Goal: Task Accomplishment & Management: Complete application form

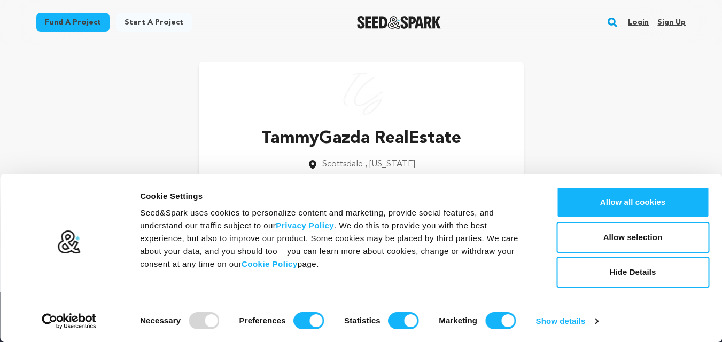
click at [654, 209] on button "Allow all cookies" at bounding box center [632, 202] width 153 height 31
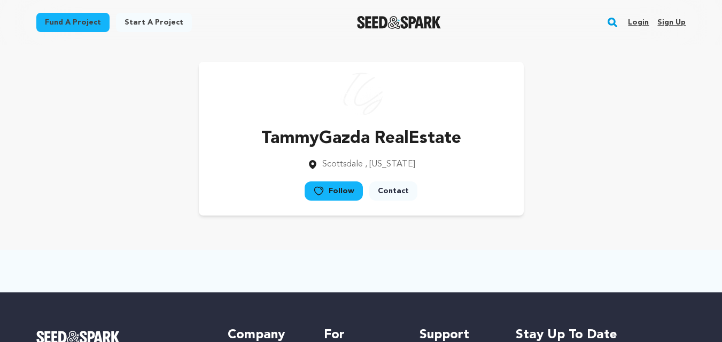
click at [664, 14] on link "Sign up" at bounding box center [671, 22] width 28 height 17
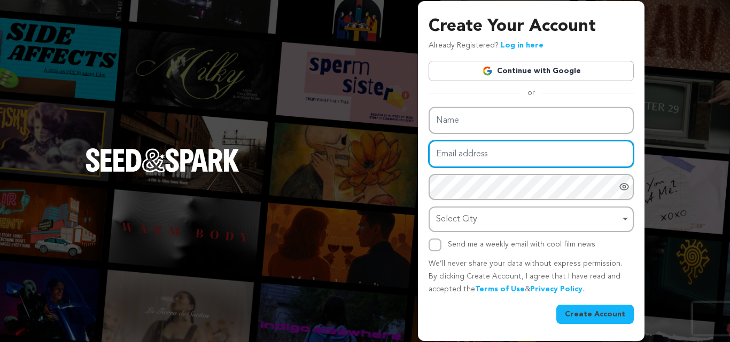
click at [456, 167] on input "Email address" at bounding box center [530, 153] width 205 height 27
click at [476, 167] on input "Email address" at bounding box center [530, 153] width 205 height 27
click at [489, 151] on input "Email address" at bounding box center [530, 153] width 205 height 27
click at [511, 161] on input "Email address" at bounding box center [530, 153] width 205 height 27
click at [479, 162] on input "Email address" at bounding box center [530, 153] width 205 height 27
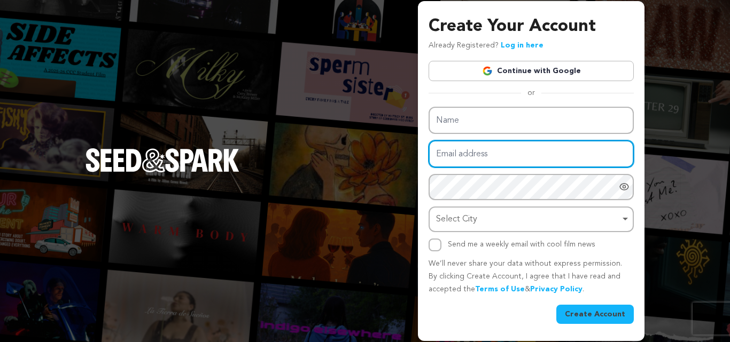
type input "clerasof@outlook.com"
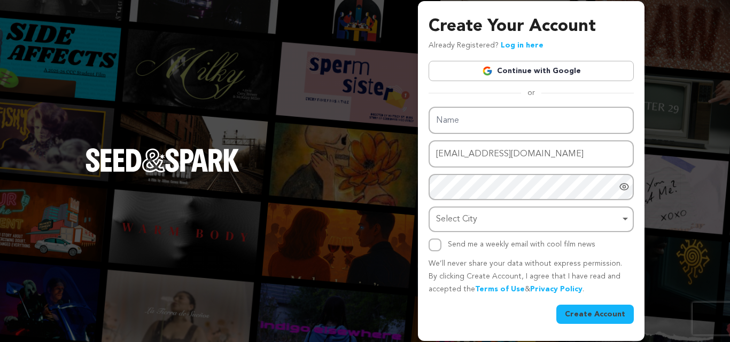
click at [465, 120] on input "Name" at bounding box center [530, 120] width 205 height 27
type input "couchmaster"
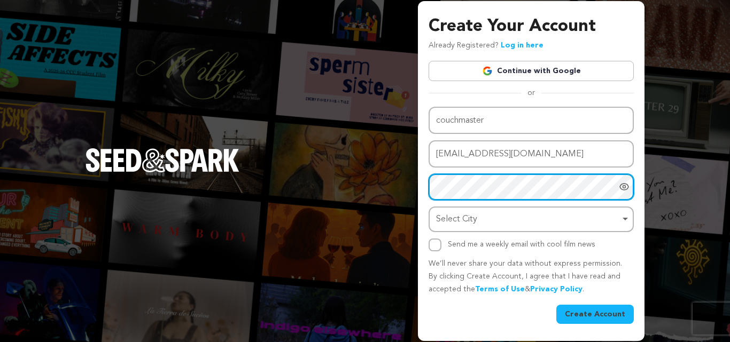
click at [445, 220] on div "Select City Remove item" at bounding box center [528, 219] width 184 height 15
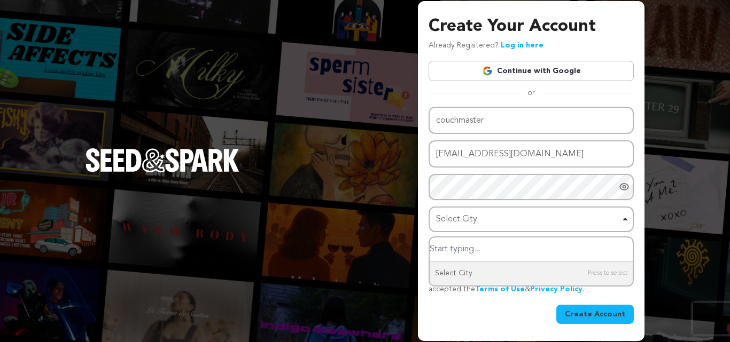
click at [459, 218] on div "Select City Remove item" at bounding box center [528, 219] width 184 height 15
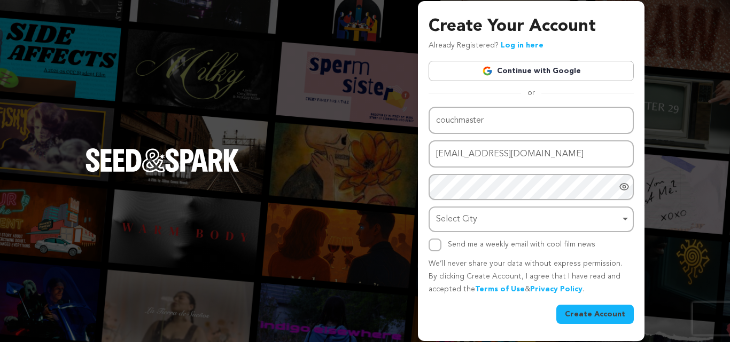
click at [459, 218] on div "Select City Remove item" at bounding box center [528, 219] width 184 height 15
click at [467, 222] on div "Select City Remove item" at bounding box center [528, 219] width 184 height 15
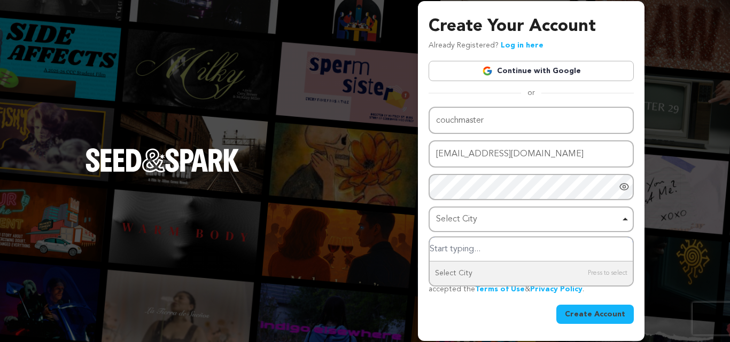
click at [466, 256] on input "Select City" at bounding box center [530, 250] width 203 height 24
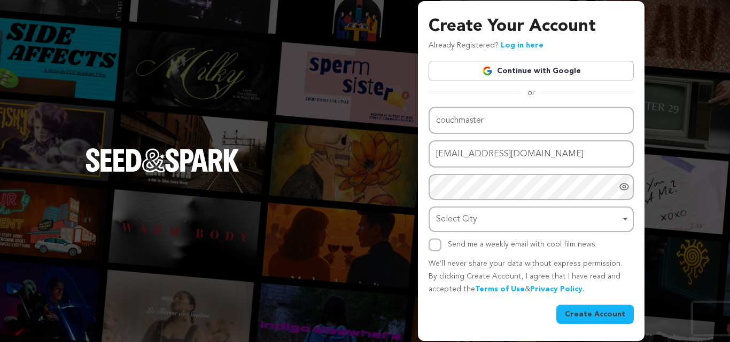
click at [584, 313] on button "Create Account" at bounding box center [594, 314] width 77 height 19
click at [503, 220] on div "Select City Remove item" at bounding box center [528, 219] width 184 height 15
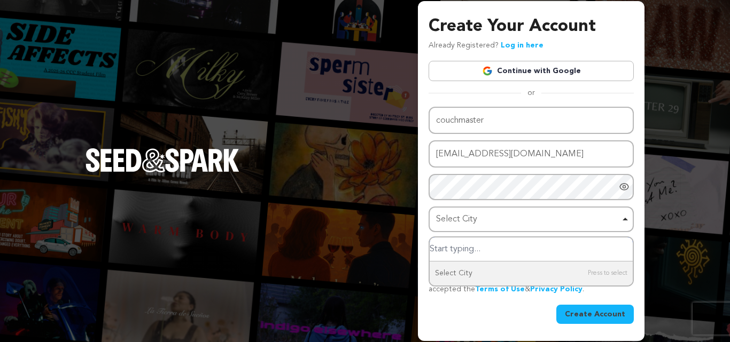
click at [443, 248] on input "Select City" at bounding box center [530, 250] width 203 height 24
type input "A"
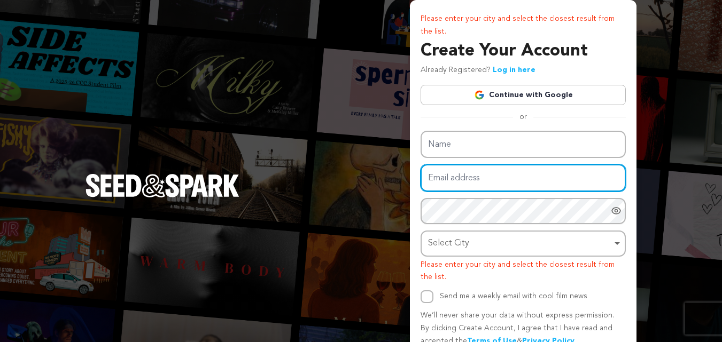
drag, startPoint x: 471, startPoint y: 181, endPoint x: 472, endPoint y: 188, distance: 7.6
click at [471, 181] on input "Email address" at bounding box center [522, 178] width 205 height 27
type input "[EMAIL_ADDRESS][DOMAIN_NAME]"
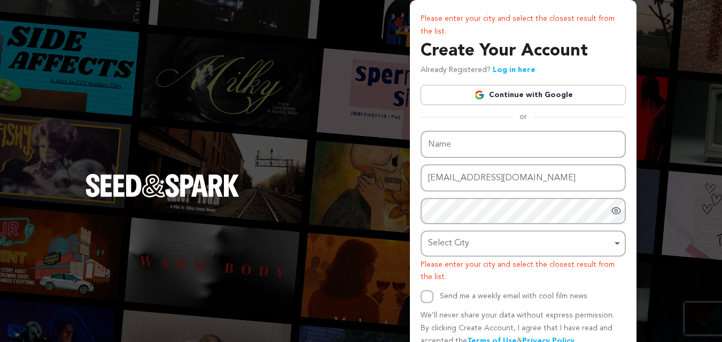
type input "clera sof"
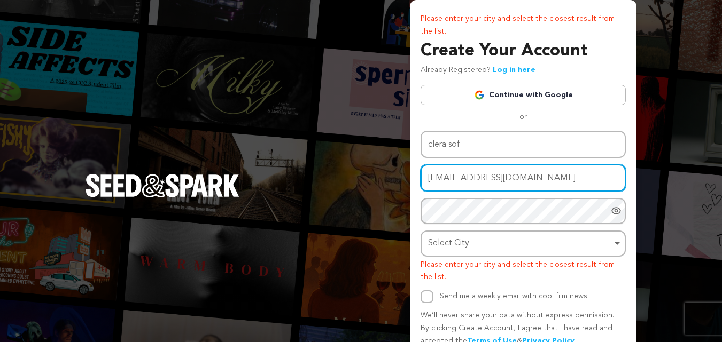
click at [427, 239] on div "Select City Remove item" at bounding box center [523, 244] width 194 height 20
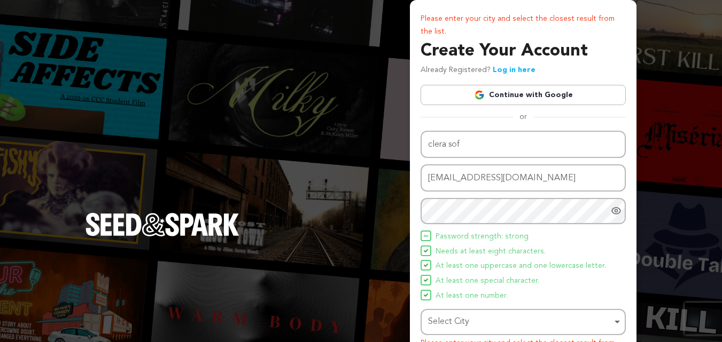
click at [440, 246] on span "Needs at least eight characters." at bounding box center [490, 252] width 110 height 13
click at [448, 323] on div "Select City Remove item" at bounding box center [520, 322] width 184 height 15
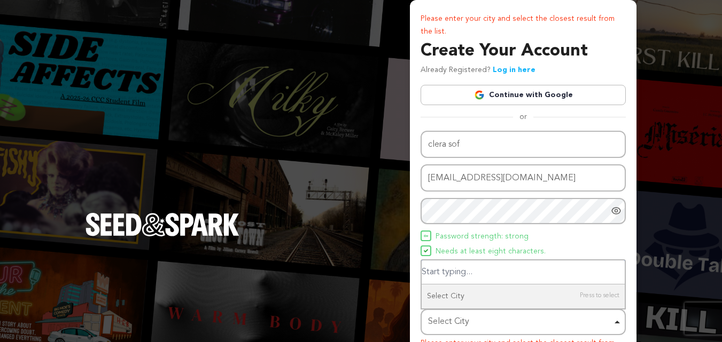
click at [457, 265] on input "Select City" at bounding box center [522, 273] width 203 height 24
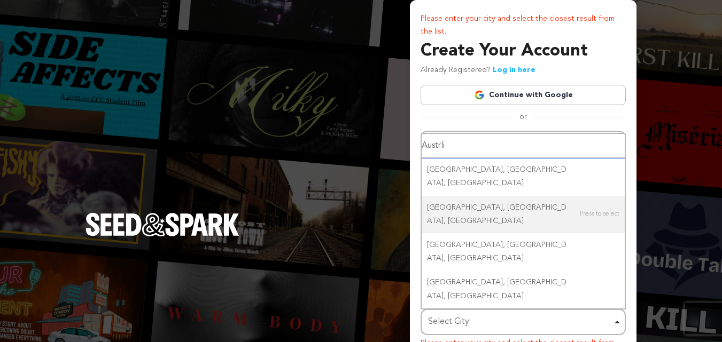
type input "Austrlia"
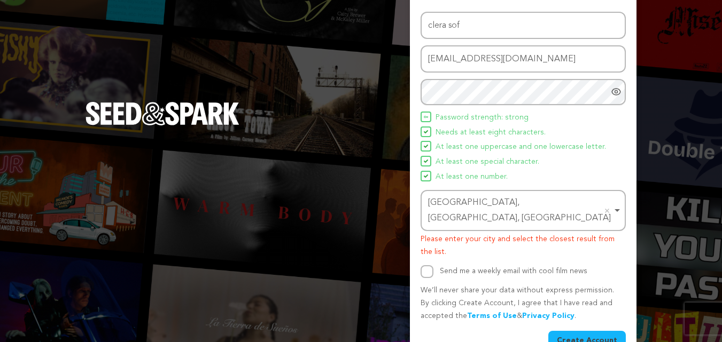
scroll to position [129, 0]
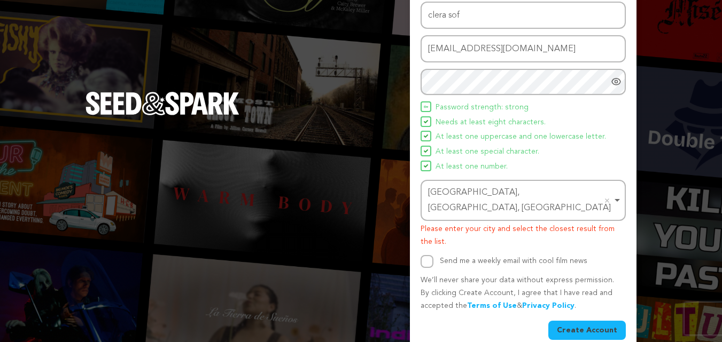
click at [576, 321] on button "Create Account" at bounding box center [586, 330] width 77 height 19
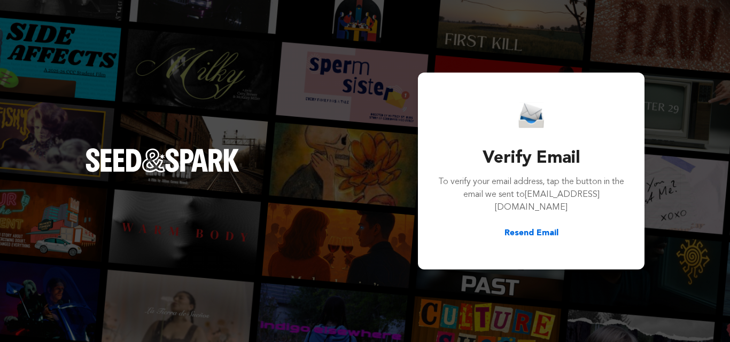
click at [534, 227] on button "Resend Email" at bounding box center [531, 233] width 54 height 13
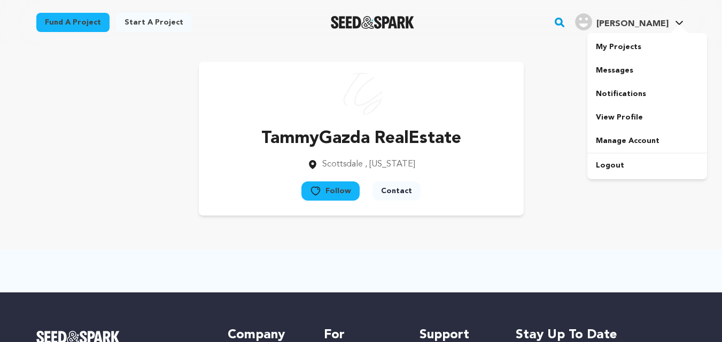
click at [644, 21] on span "[PERSON_NAME]" at bounding box center [632, 24] width 72 height 9
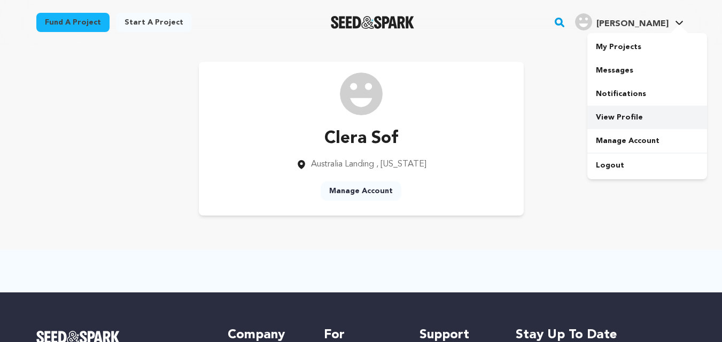
click at [615, 111] on link "View Profile" at bounding box center [647, 118] width 120 height 24
click at [673, 8] on div at bounding box center [636, 4] width 171 height 9
click at [674, 21] on link "[PERSON_NAME] [PERSON_NAME]" at bounding box center [629, 20] width 113 height 19
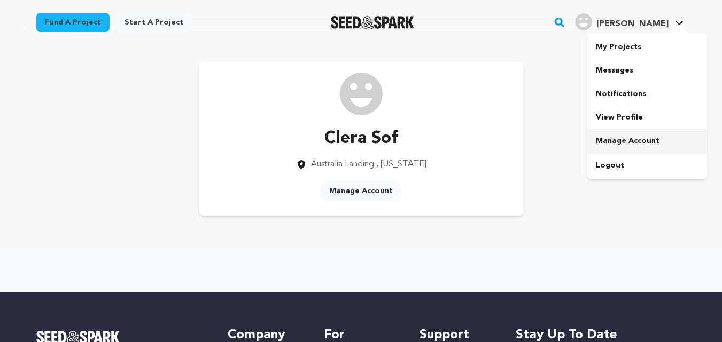
click at [634, 144] on link "Manage Account" at bounding box center [647, 141] width 120 height 24
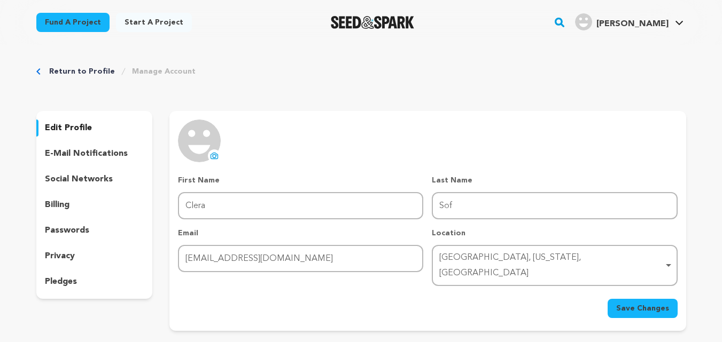
click at [63, 118] on div "edit profile e-mail notifications social networks billing passwords privacy ple…" at bounding box center [94, 205] width 116 height 188
click at [63, 123] on p "edit profile" at bounding box center [68, 128] width 47 height 13
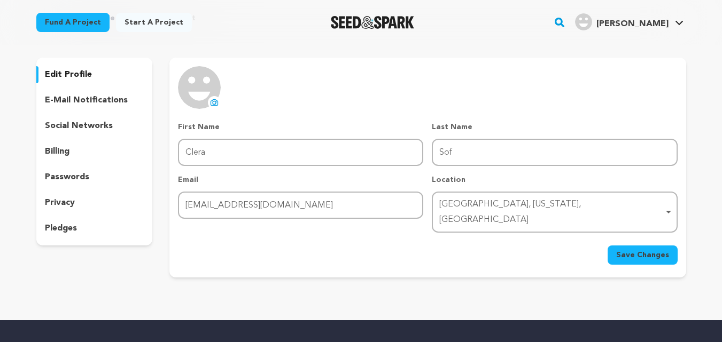
click at [636, 24] on div "[PERSON_NAME]" at bounding box center [621, 21] width 93 height 17
click at [653, 33] on div "My Projects Messages Notifications View Profile Manage Account Logout" at bounding box center [647, 106] width 120 height 146
click at [634, 50] on link "My Projects" at bounding box center [647, 47] width 120 height 24
drag, startPoint x: 136, startPoint y: 29, endPoint x: 136, endPoint y: 19, distance: 10.7
click at [136, 29] on link "Start a project" at bounding box center [154, 22] width 76 height 19
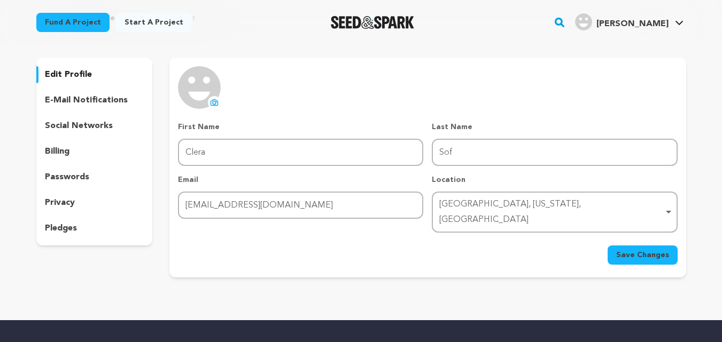
click at [136, 19] on link "Start a project" at bounding box center [154, 22] width 76 height 19
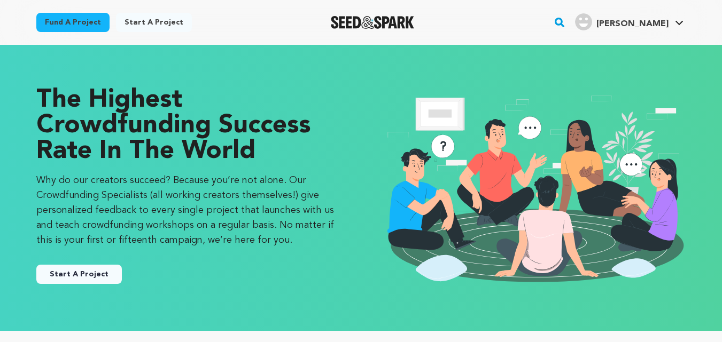
click at [54, 263] on div "Start A Project" at bounding box center [187, 270] width 303 height 28
click at [78, 271] on button "Start A Project" at bounding box center [78, 274] width 85 height 19
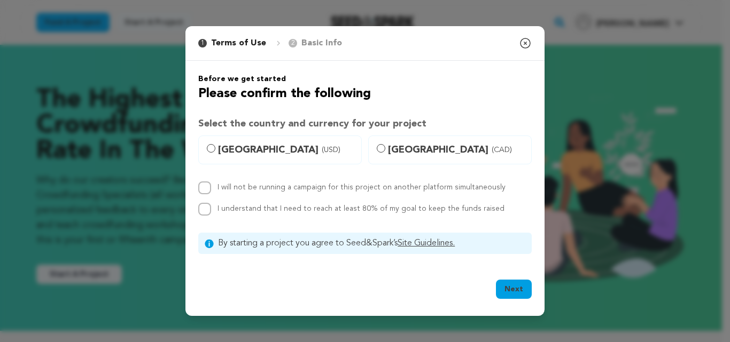
click at [329, 159] on label "[GEOGRAPHIC_DATA] (USD)" at bounding box center [279, 150] width 163 height 29
click at [215, 153] on input "[GEOGRAPHIC_DATA] (USD)" at bounding box center [211, 148] width 9 height 9
radio input "true"
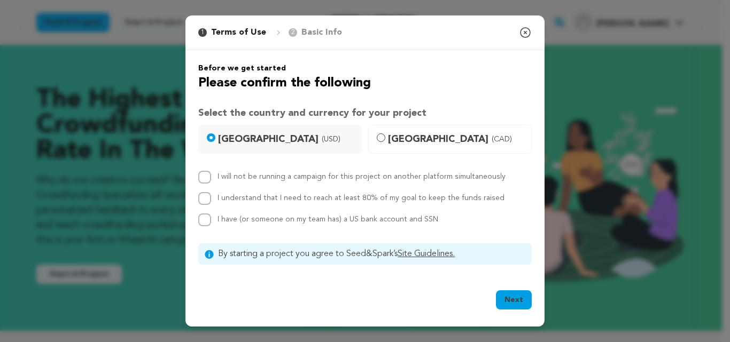
click at [271, 181] on label "I will not be running a campaign for this project on another platform simultane…" at bounding box center [361, 176] width 288 height 7
click at [211, 182] on input "I will not be running a campaign for this project on another platform simultane…" at bounding box center [204, 177] width 13 height 13
checkbox input "true"
drag, startPoint x: 279, startPoint y: 209, endPoint x: 280, endPoint y: 216, distance: 6.4
click at [279, 209] on div "I will not be running a campaign for this project on another platform simultane…" at bounding box center [364, 199] width 333 height 56
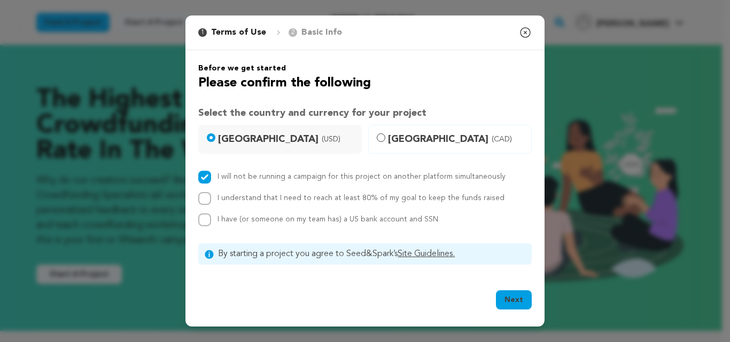
click at [290, 232] on div "Before we get started Please confirm the following Select the country and curre…" at bounding box center [364, 164] width 333 height 202
click at [295, 226] on div "Before we get started Please confirm the following Select the country and curre…" at bounding box center [364, 164] width 333 height 202
click at [265, 217] on span "I have (or someone on my team has) a US bank account and SSN" at bounding box center [327, 219] width 221 height 7
click at [211, 217] on input "I have (or someone on my team has) a US bank account and SSN" at bounding box center [204, 220] width 13 height 13
checkbox input "true"
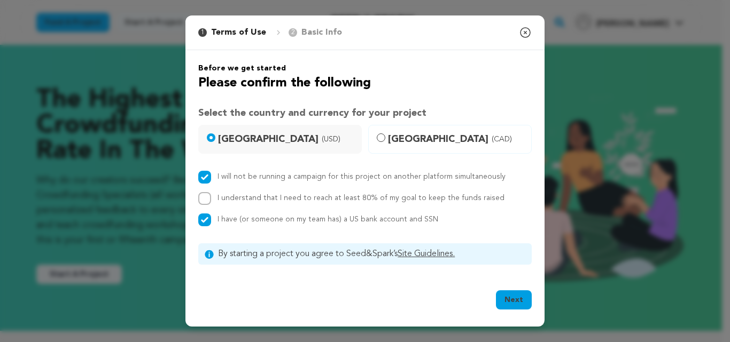
click at [268, 195] on label "I understand that I need to reach at least 80% of my goal to keep the funds rai…" at bounding box center [360, 197] width 287 height 7
click at [211, 195] on input "I understand that I need to reach at least 80% of my goal to keep the funds rai…" at bounding box center [204, 198] width 13 height 13
checkbox input "true"
click at [502, 299] on button "Next" at bounding box center [514, 300] width 36 height 19
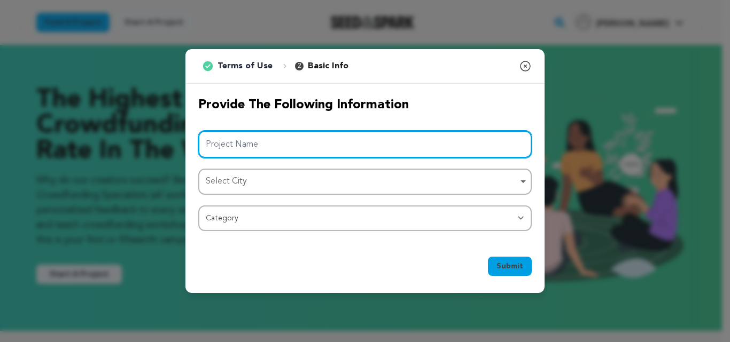
click at [247, 149] on input "Project Name" at bounding box center [364, 144] width 333 height 27
click at [229, 148] on input "Project Name" at bounding box center [364, 144] width 333 height 27
paste input "sofacleaner"
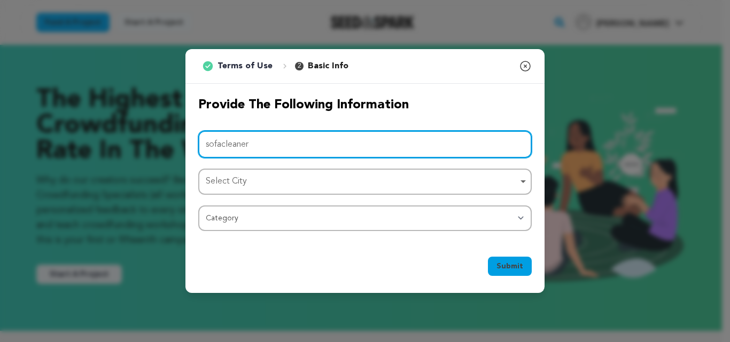
click at [238, 146] on input "sofacleaner" at bounding box center [364, 144] width 333 height 27
click at [238, 145] on input "sofacleaner" at bounding box center [364, 144] width 333 height 27
paste input "couchmast"
click at [205, 146] on input "couchmaster" at bounding box center [364, 144] width 333 height 27
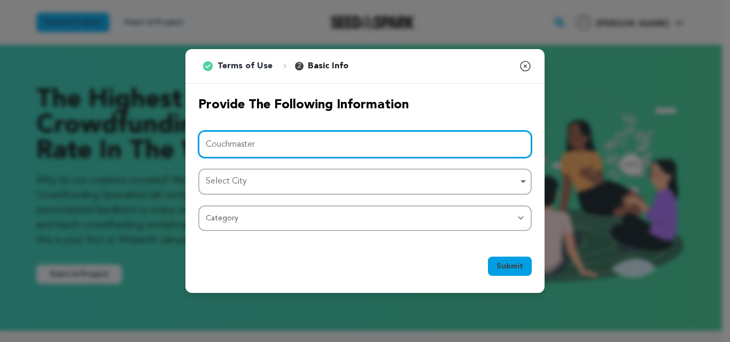
click at [252, 183] on div "Select City Remove item" at bounding box center [362, 181] width 312 height 15
type input "Couchmaster"
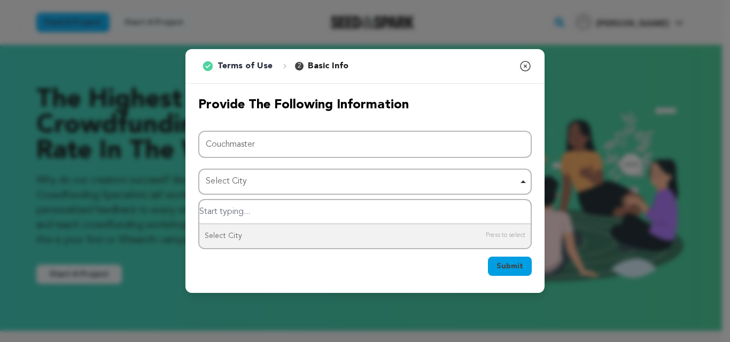
click at [236, 216] on input "Select City" at bounding box center [364, 212] width 331 height 24
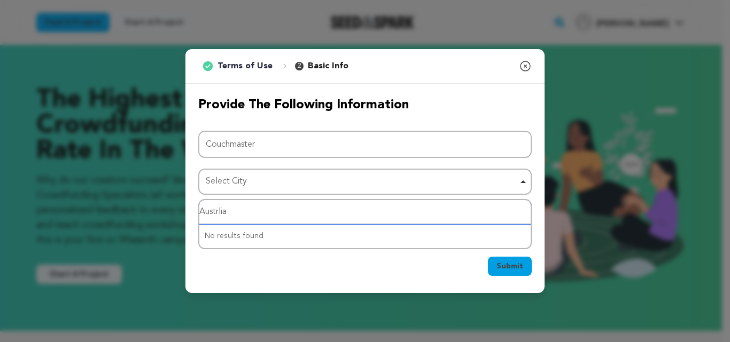
click at [240, 218] on input "Austrlia" at bounding box center [364, 212] width 331 height 24
click at [301, 178] on div "Select City Remove item" at bounding box center [362, 181] width 312 height 15
type input "Austrlia"
drag, startPoint x: 347, startPoint y: 234, endPoint x: 427, endPoint y: 251, distance: 81.8
click at [354, 236] on div "Provide the following information Project Name Couchmaster Select City Select C…" at bounding box center [364, 164] width 359 height 160
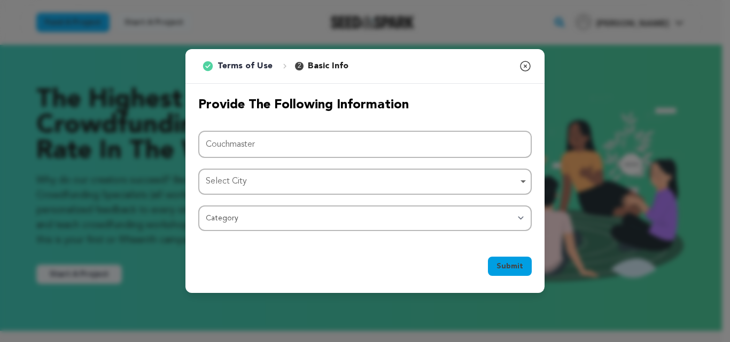
click at [511, 279] on div "Submit" at bounding box center [510, 269] width 44 height 24
